Goal: Navigation & Orientation: Find specific page/section

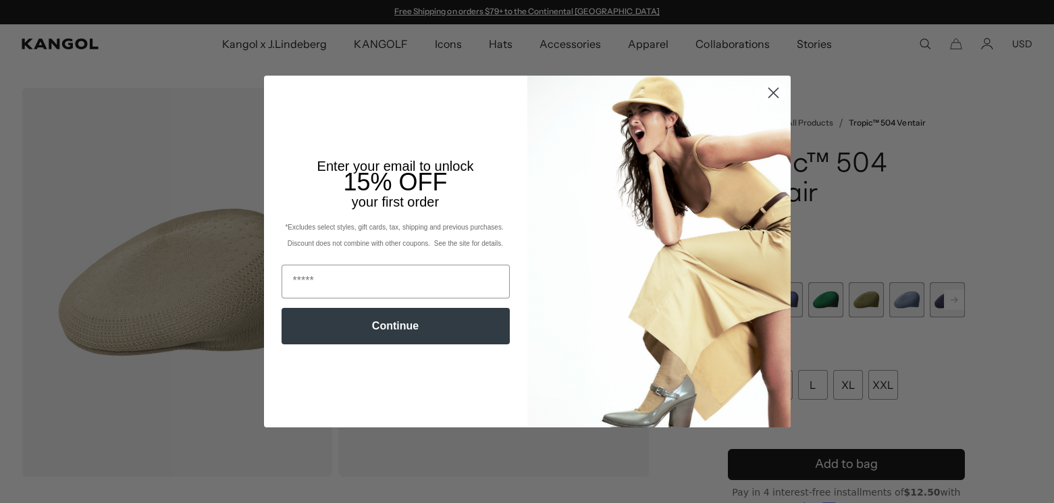
click at [774, 94] on circle "Close dialog" at bounding box center [773, 93] width 22 height 22
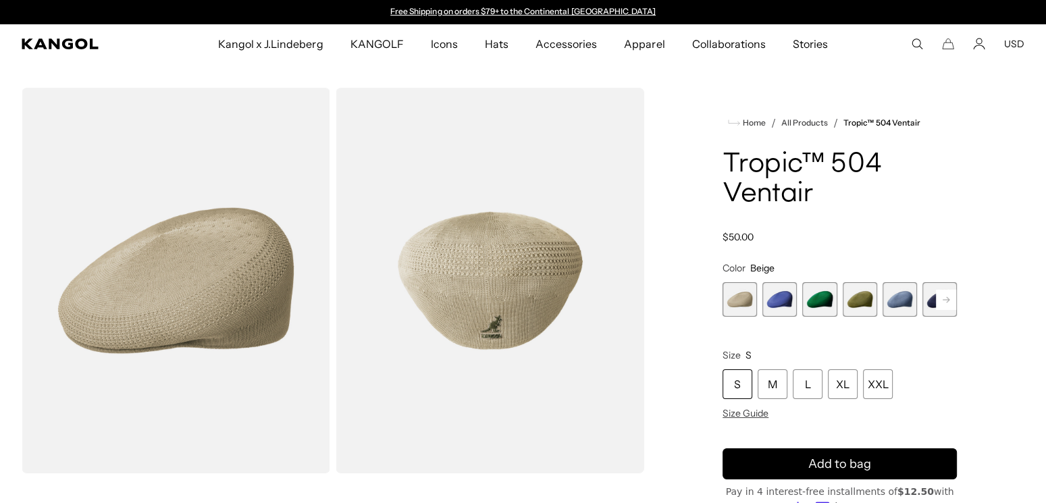
click at [47, 31] on comp-header "Kangol x J.Lindeberg Kangol x J.Lindeberg Men's Shop All Headwear Tops Outerwea…" at bounding box center [523, 43] width 1046 height 39
click at [53, 39] on icon "Kangol" at bounding box center [61, 43] width 78 height 11
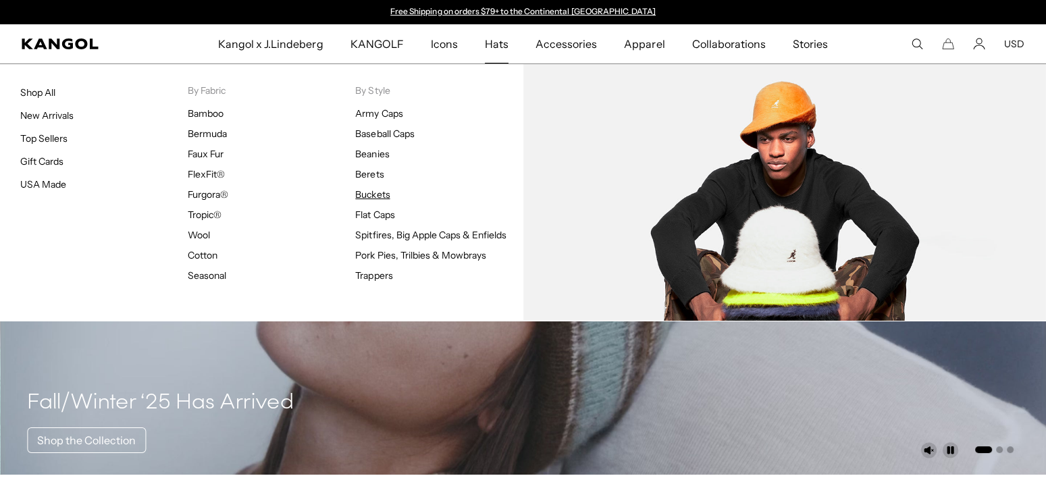
click at [382, 190] on link "Buckets" at bounding box center [372, 194] width 34 height 12
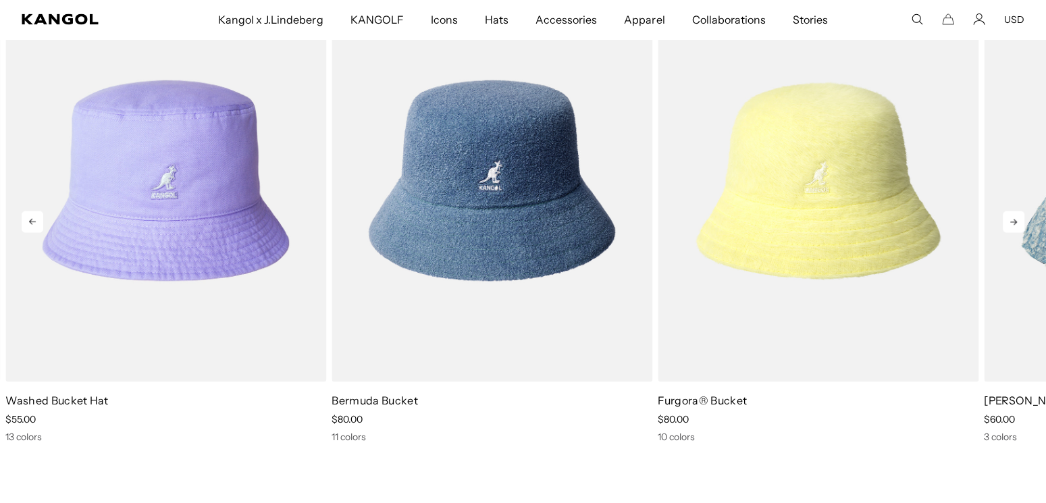
click at [1023, 224] on icon at bounding box center [1014, 222] width 22 height 22
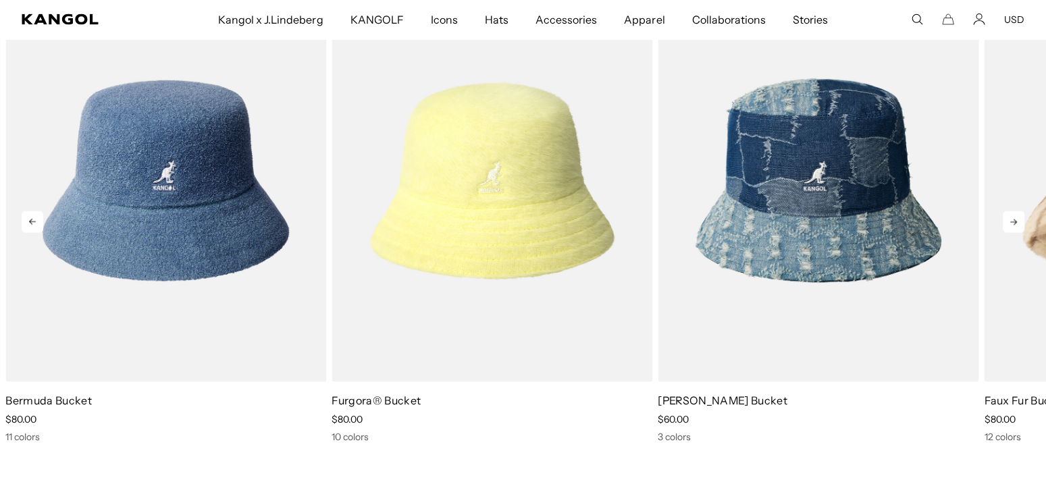
click at [1023, 224] on icon at bounding box center [1014, 222] width 22 height 22
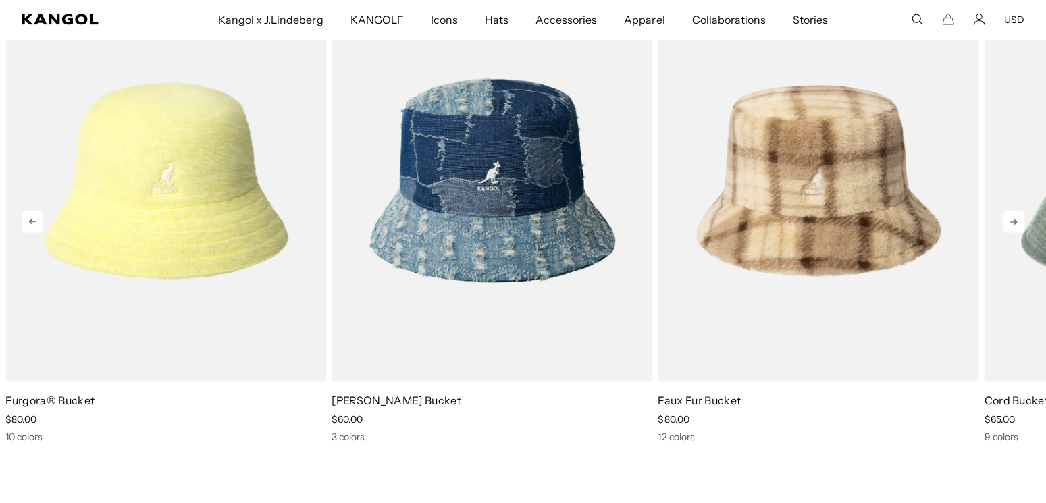
click at [1021, 224] on icon at bounding box center [1014, 222] width 22 height 22
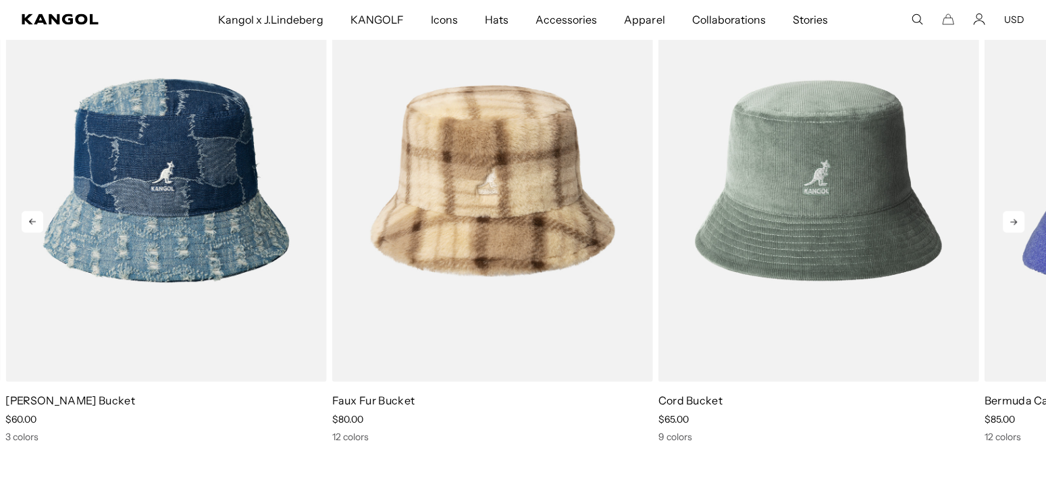
click at [1014, 219] on icon at bounding box center [1013, 222] width 7 height 6
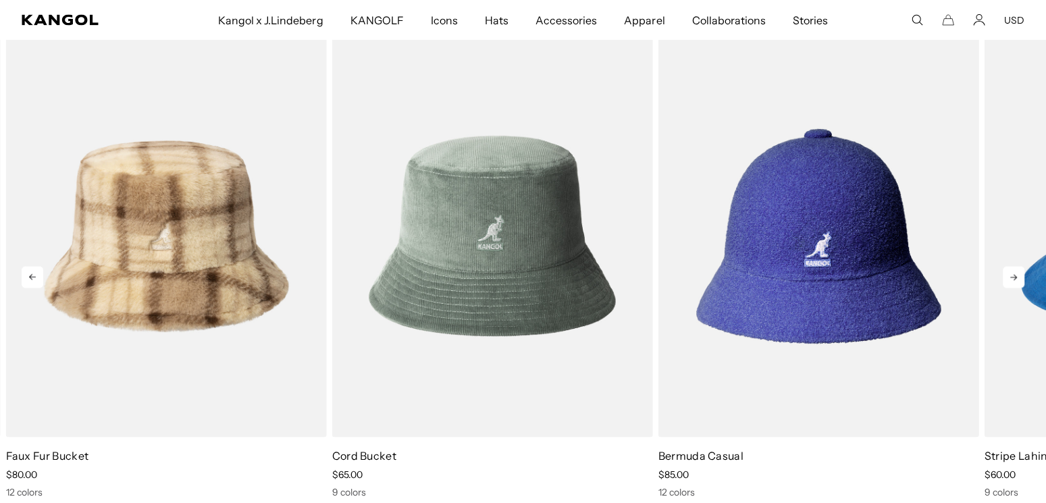
click at [1009, 274] on icon at bounding box center [1014, 277] width 22 height 22
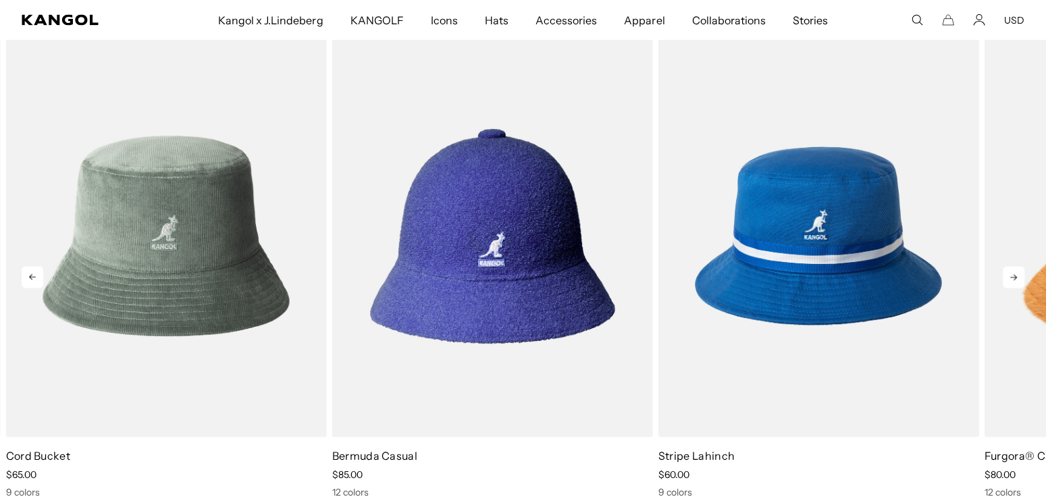
click at [1009, 274] on icon at bounding box center [1014, 277] width 22 height 22
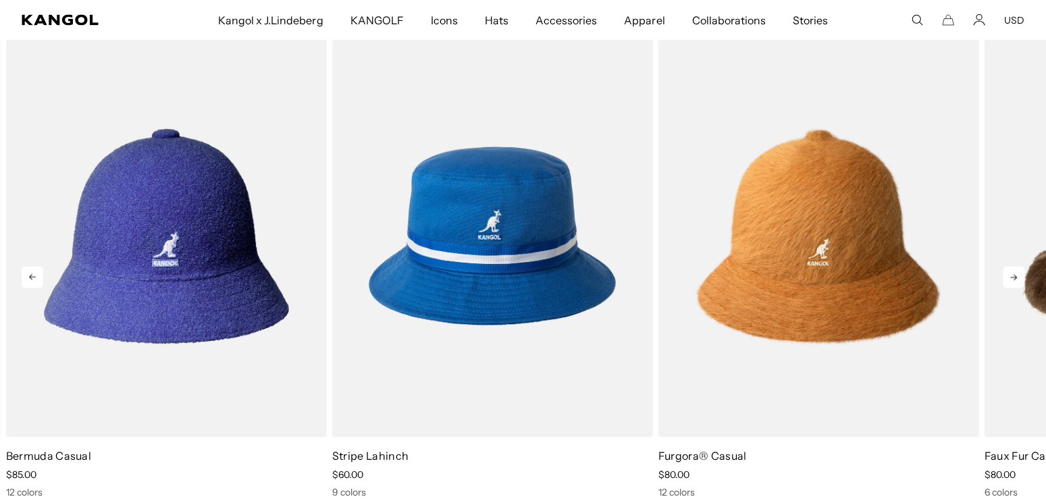
click at [1010, 282] on icon at bounding box center [1014, 277] width 22 height 22
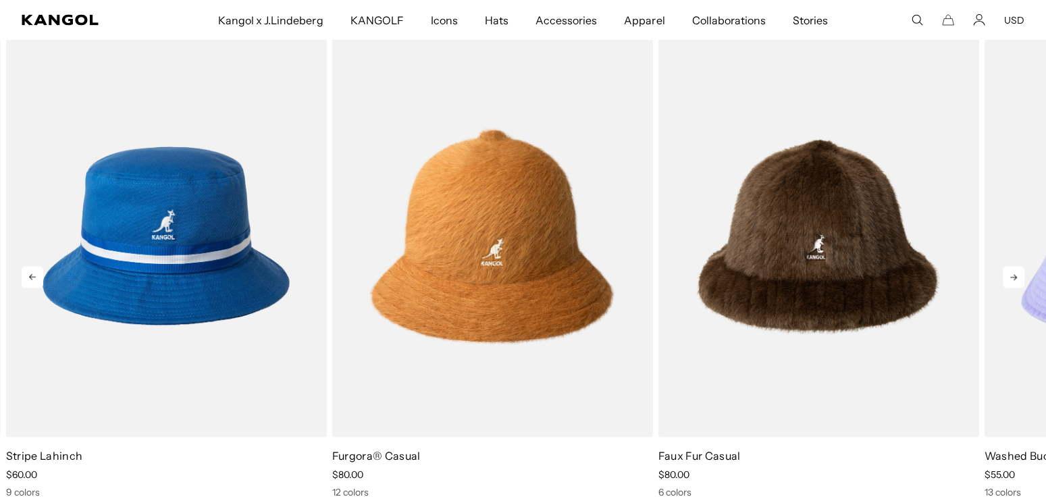
click at [1010, 282] on icon at bounding box center [1014, 277] width 22 height 22
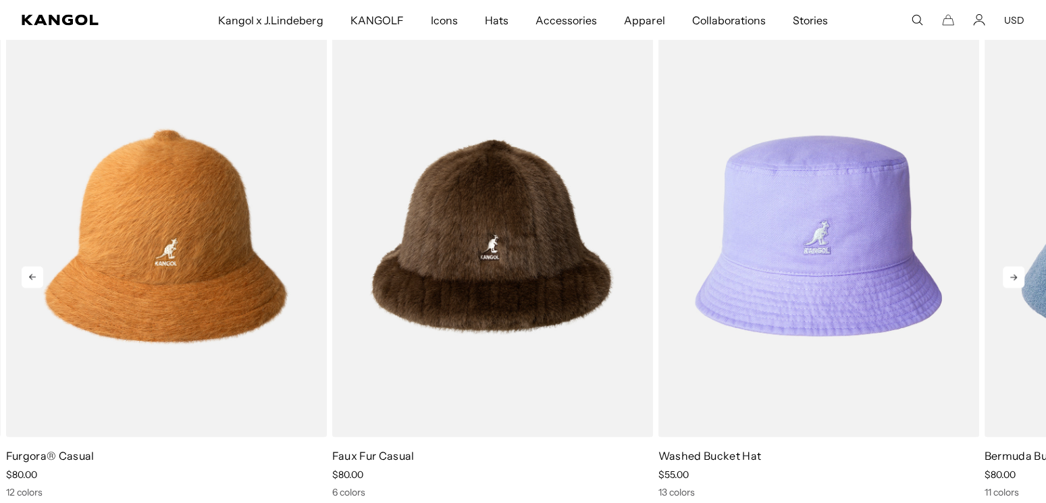
click at [1010, 282] on icon at bounding box center [1014, 277] width 22 height 22
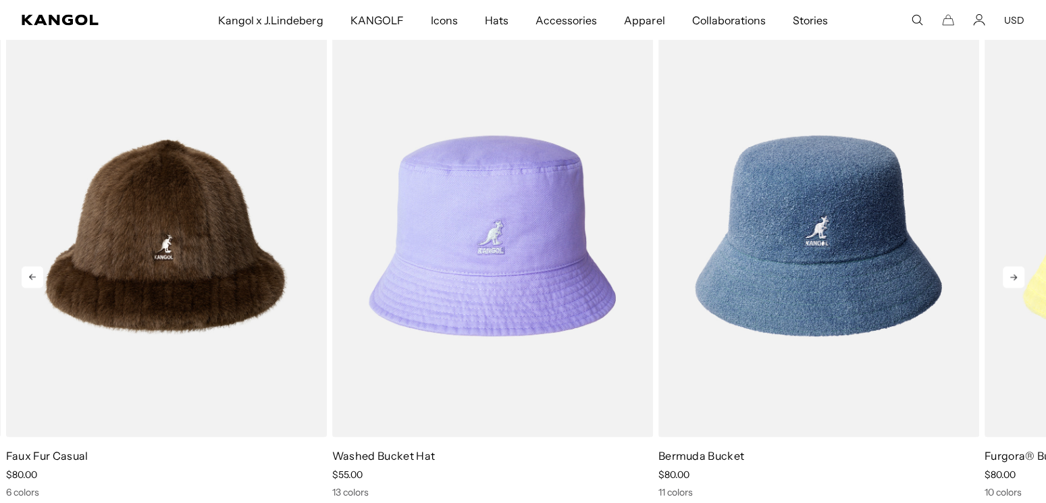
click at [1014, 280] on icon at bounding box center [1014, 277] width 22 height 22
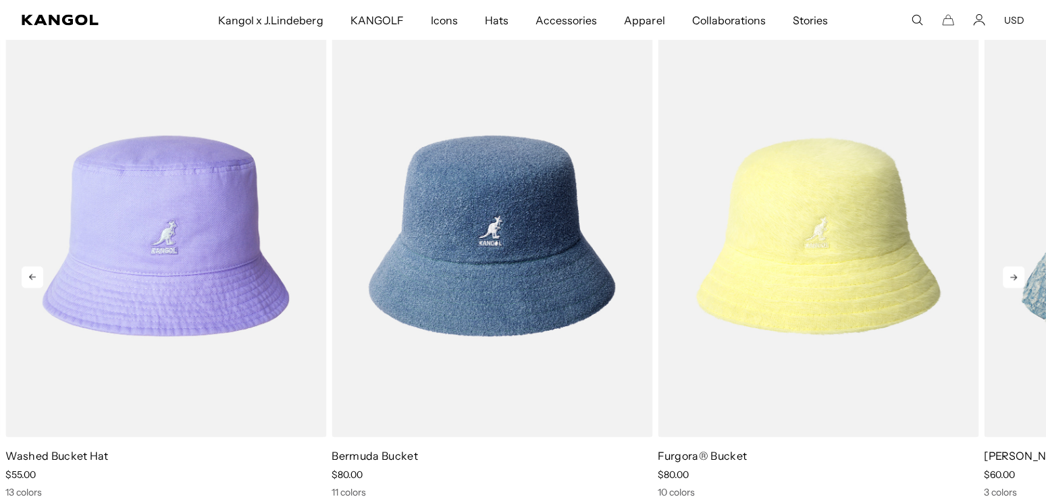
click at [1014, 280] on icon at bounding box center [1014, 277] width 22 height 22
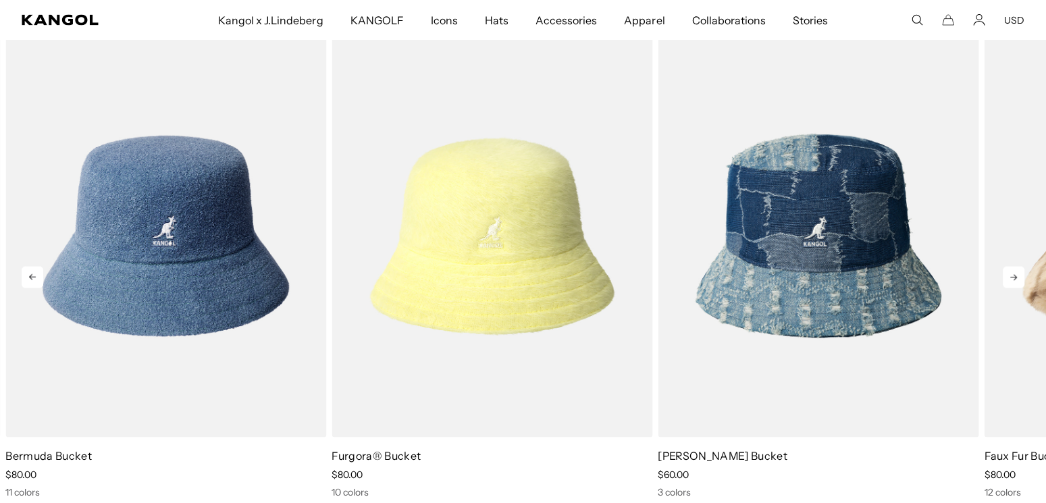
click at [1014, 280] on icon at bounding box center [1014, 277] width 22 height 22
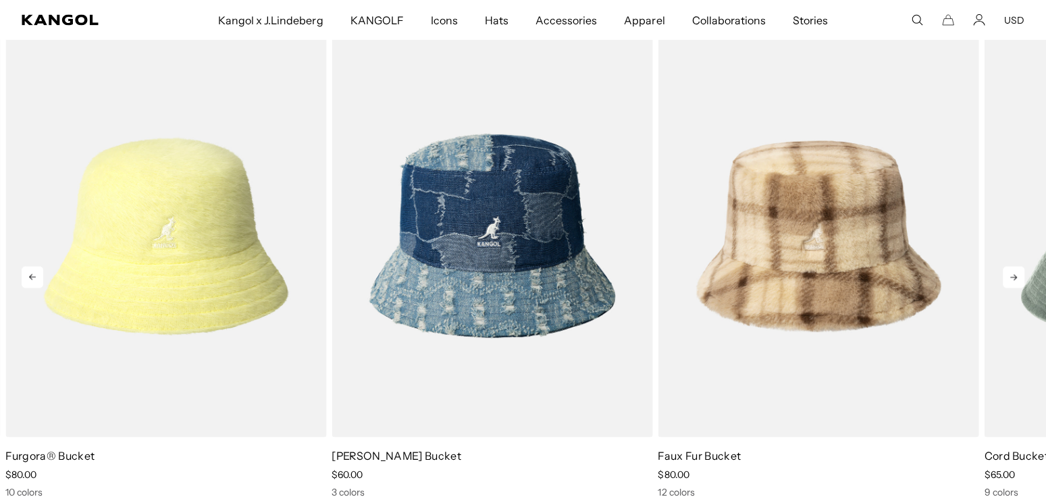
click at [1013, 278] on icon at bounding box center [1014, 277] width 22 height 22
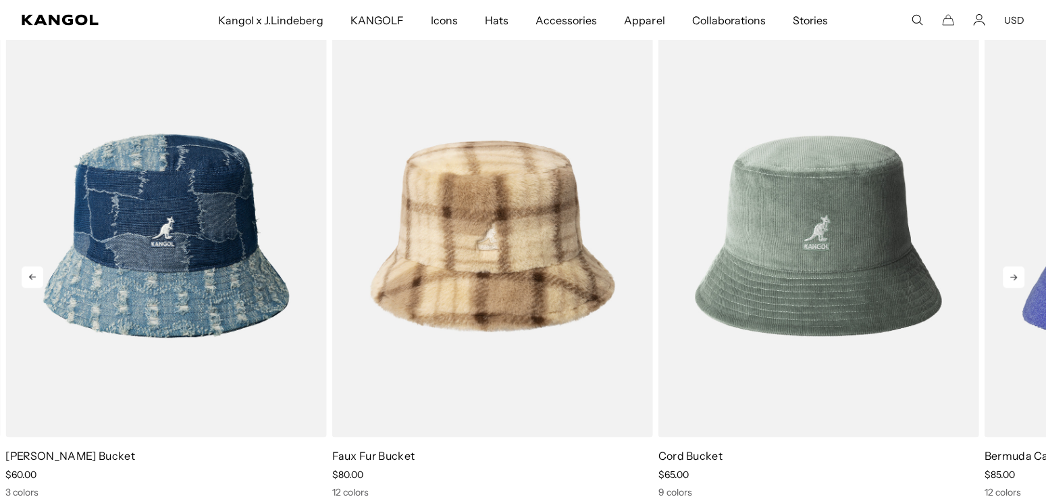
click at [1012, 273] on icon at bounding box center [1014, 277] width 22 height 22
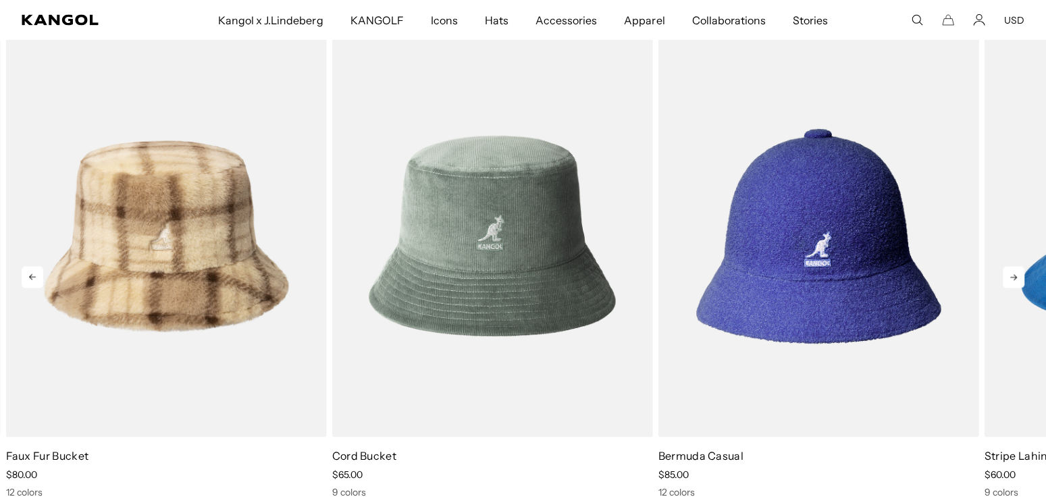
click at [1012, 273] on icon at bounding box center [1014, 277] width 22 height 22
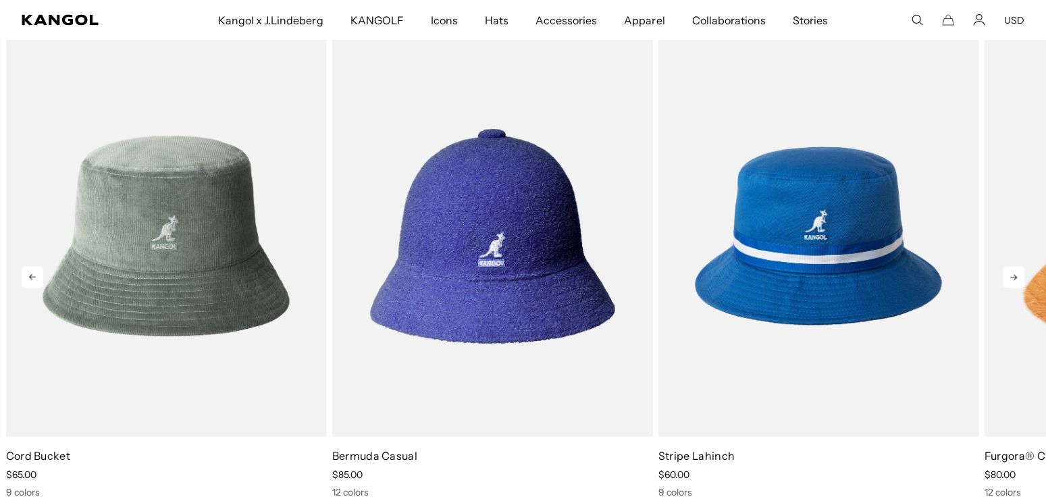
click at [1010, 272] on icon at bounding box center [1014, 277] width 22 height 22
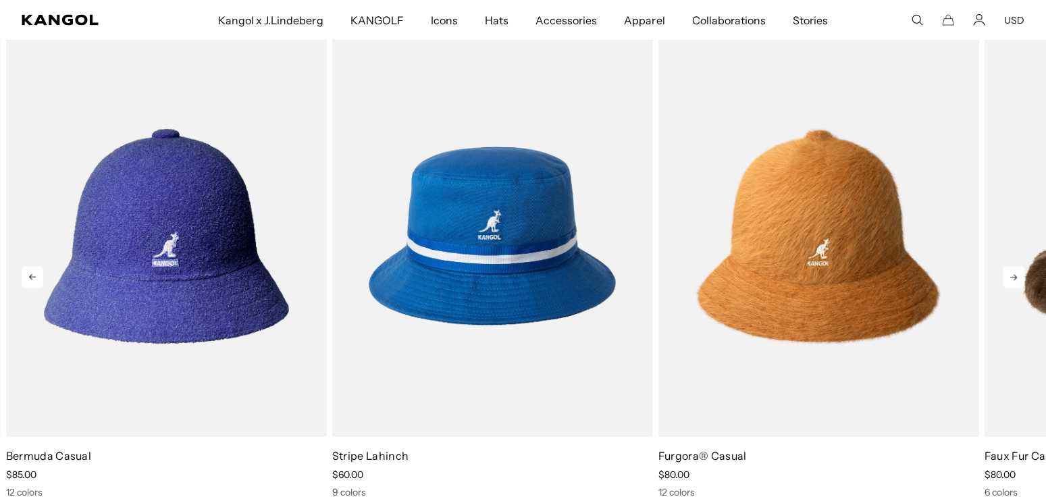
click at [1010, 272] on icon at bounding box center [1014, 277] width 22 height 22
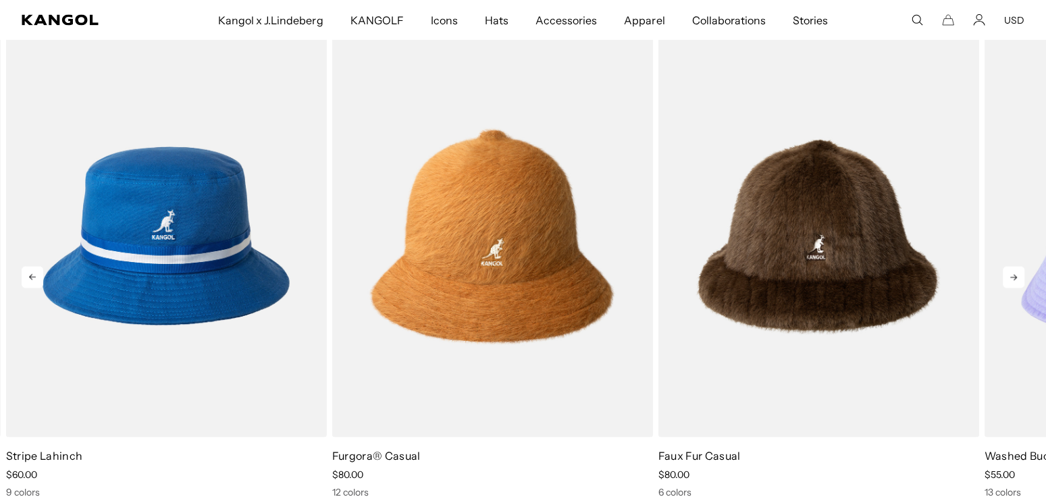
click at [1010, 272] on icon at bounding box center [1014, 277] width 22 height 22
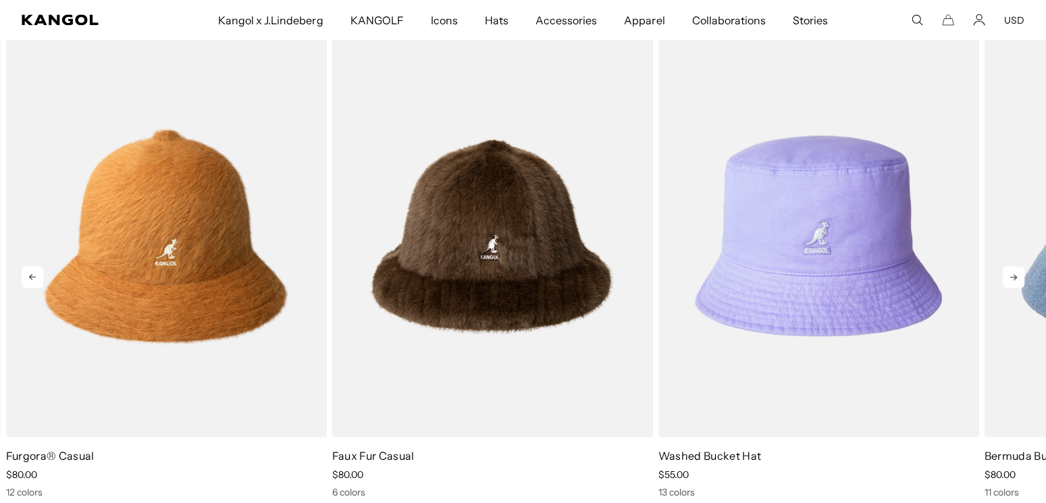
click at [1010, 272] on icon at bounding box center [1014, 277] width 22 height 22
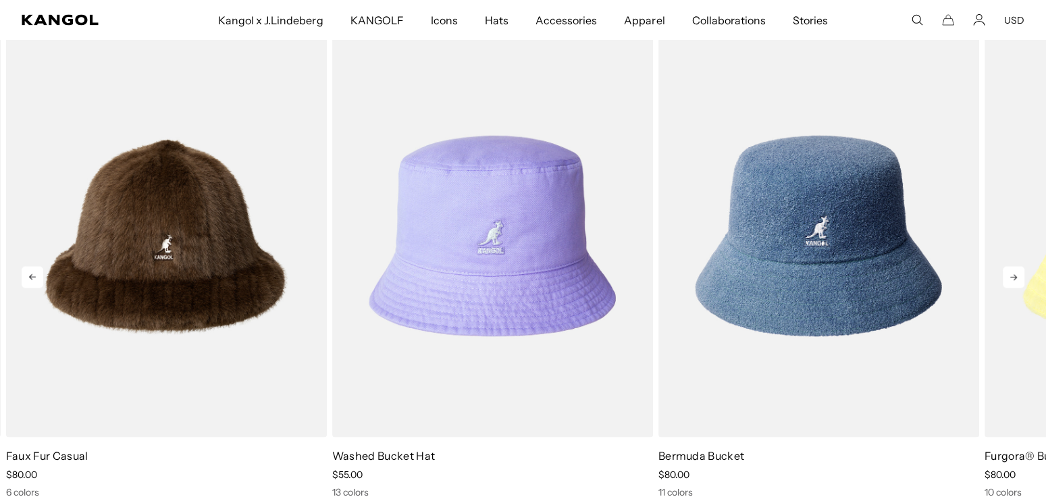
click at [1010, 272] on icon at bounding box center [1014, 277] width 22 height 22
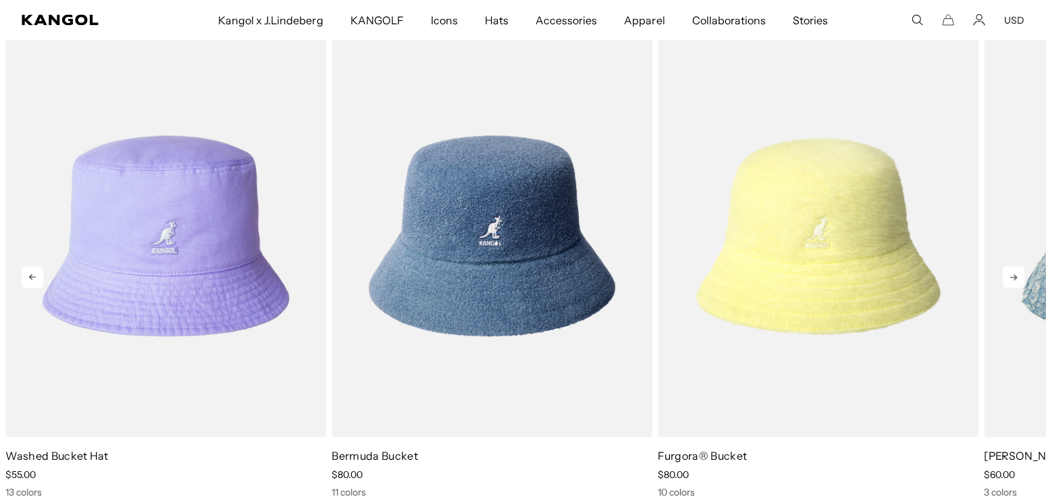
click at [1010, 272] on icon at bounding box center [1014, 277] width 22 height 22
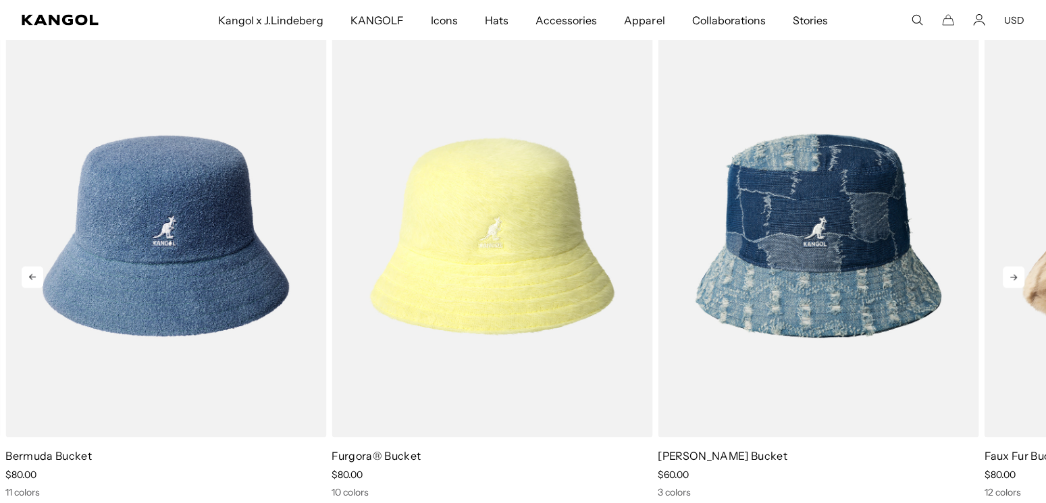
click at [1010, 272] on icon at bounding box center [1014, 277] width 22 height 22
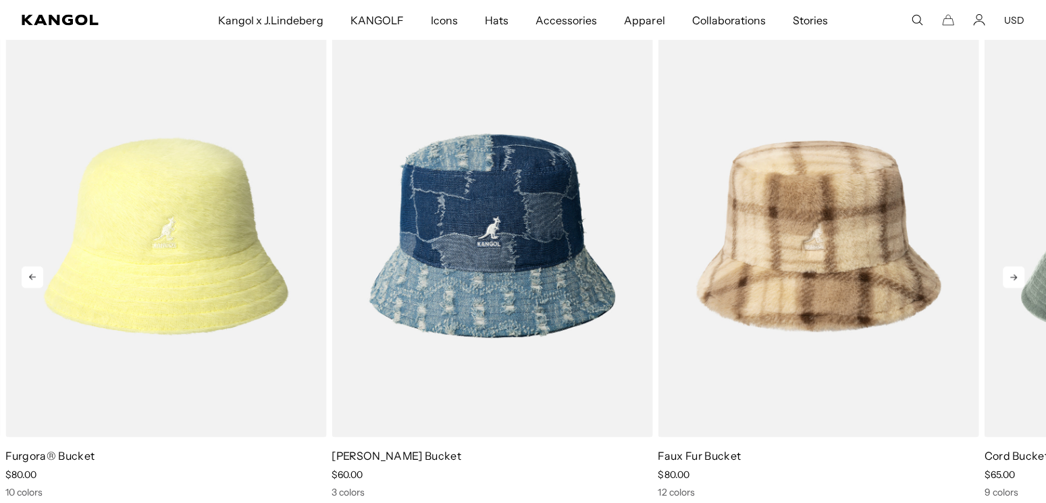
click at [1010, 272] on icon at bounding box center [1014, 277] width 22 height 22
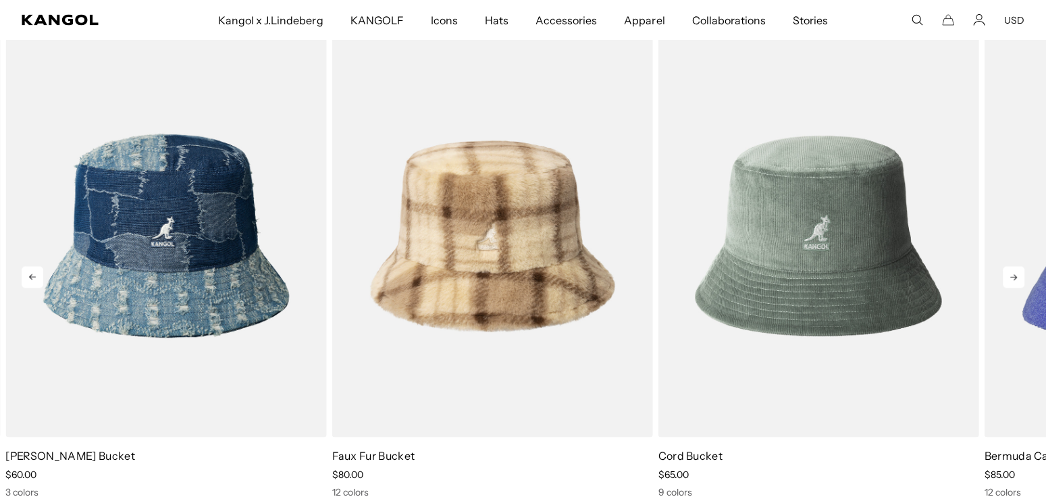
click at [1010, 272] on icon at bounding box center [1014, 277] width 22 height 22
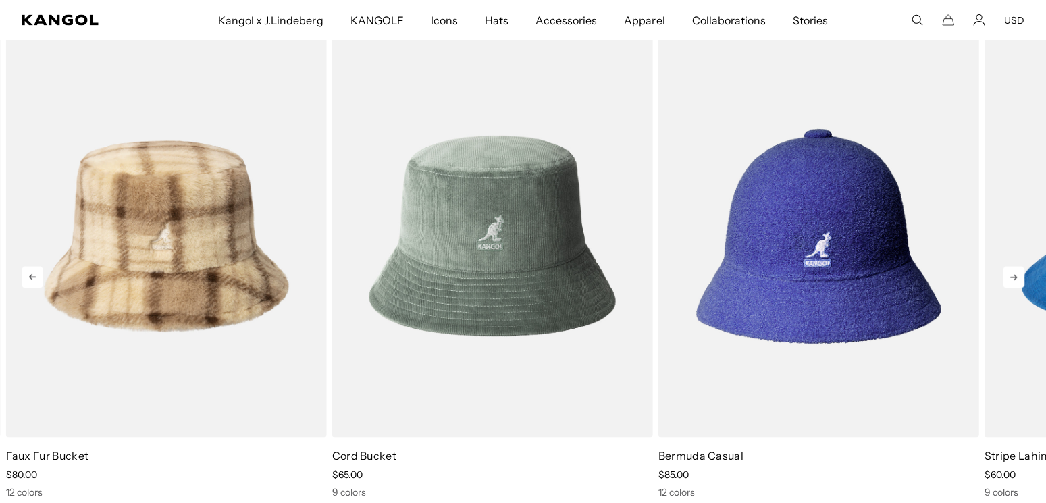
click at [1010, 272] on icon at bounding box center [1014, 277] width 22 height 22
